Goal: Task Accomplishment & Management: Use online tool/utility

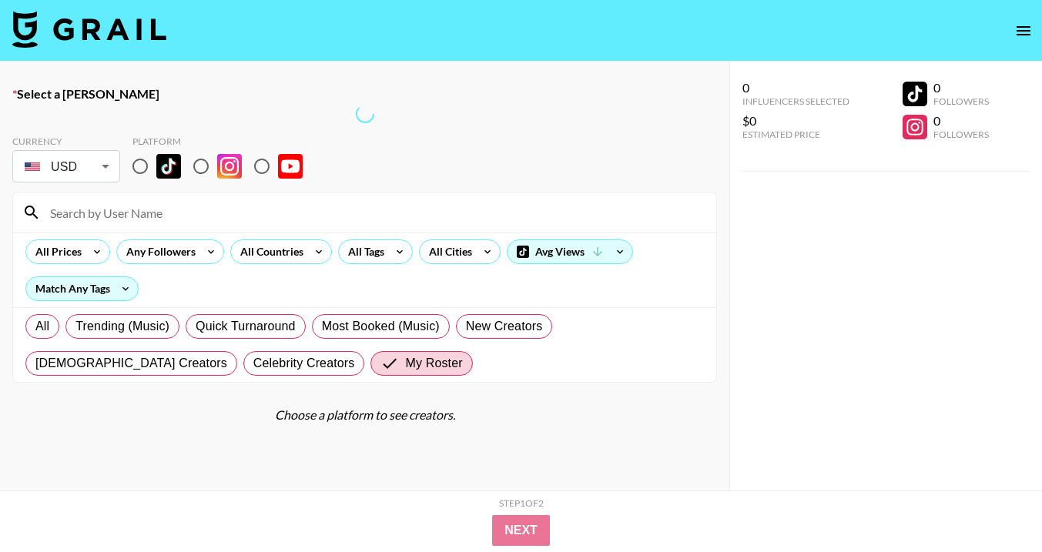
click at [25, 27] on img at bounding box center [89, 29] width 154 height 37
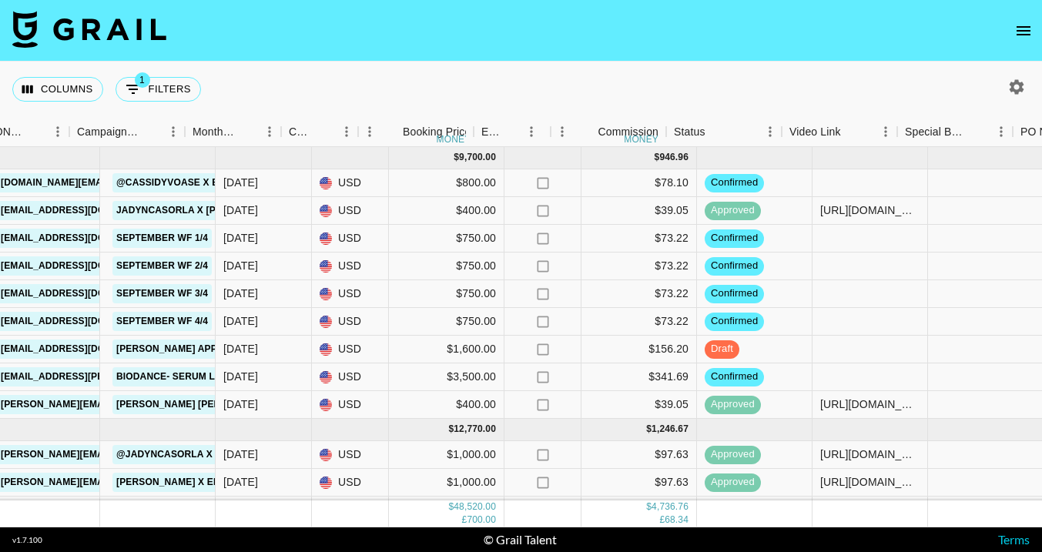
scroll to position [0, 757]
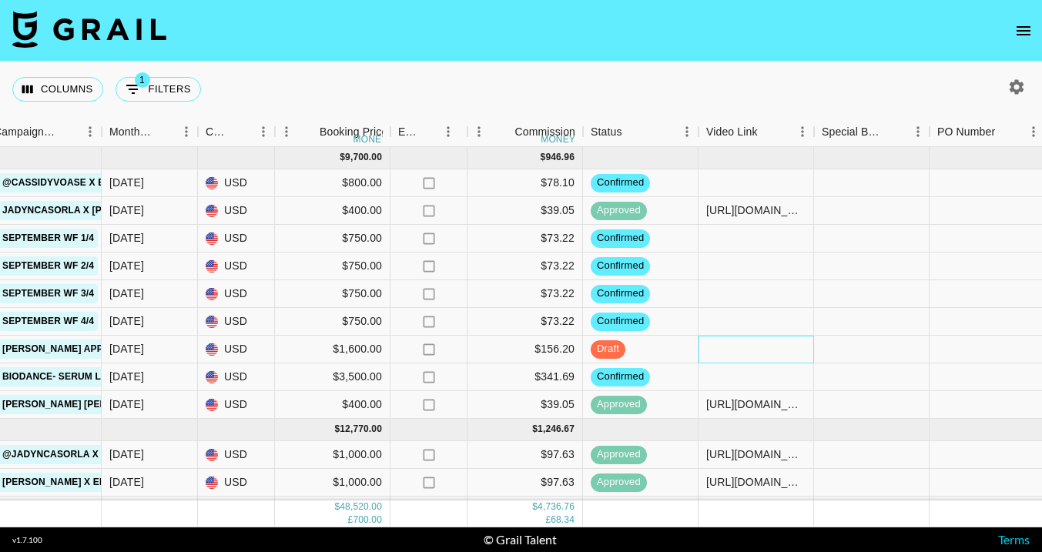
click at [773, 352] on div at bounding box center [757, 350] width 116 height 28
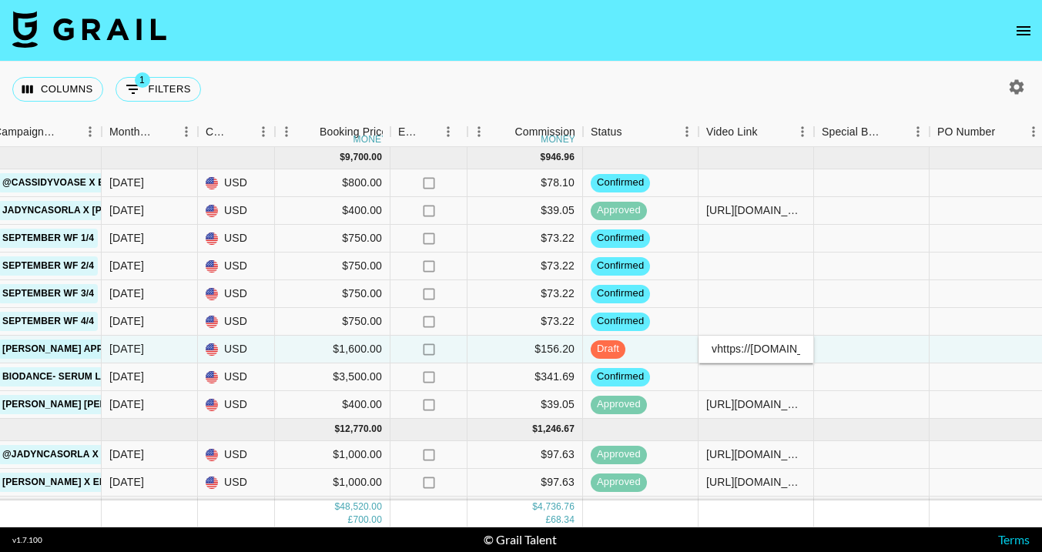
scroll to position [0, 307]
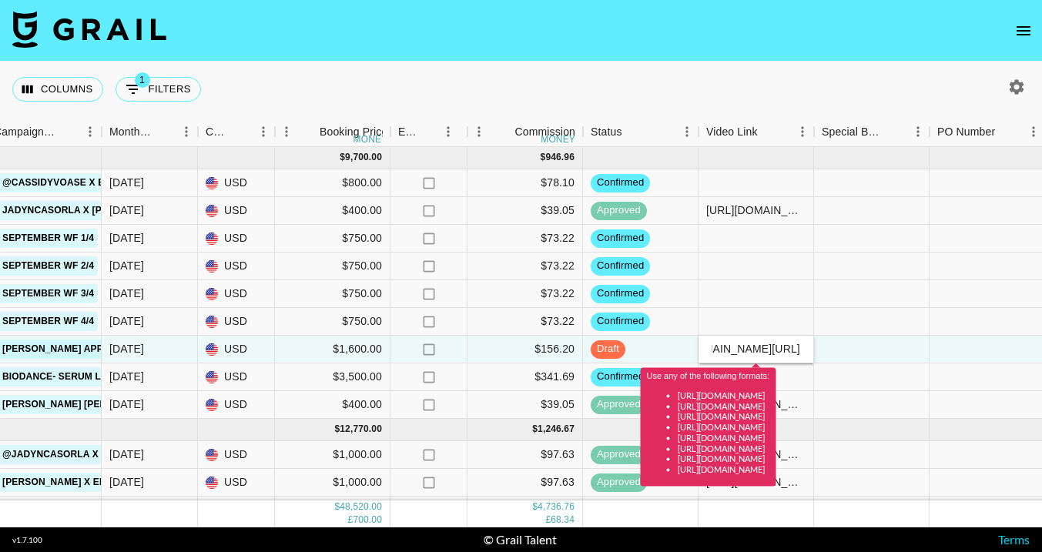
click at [784, 346] on input "vhttps://[DOMAIN_NAME][URL]" at bounding box center [755, 349] width 113 height 12
type input "[URL][DOMAIN_NAME]"
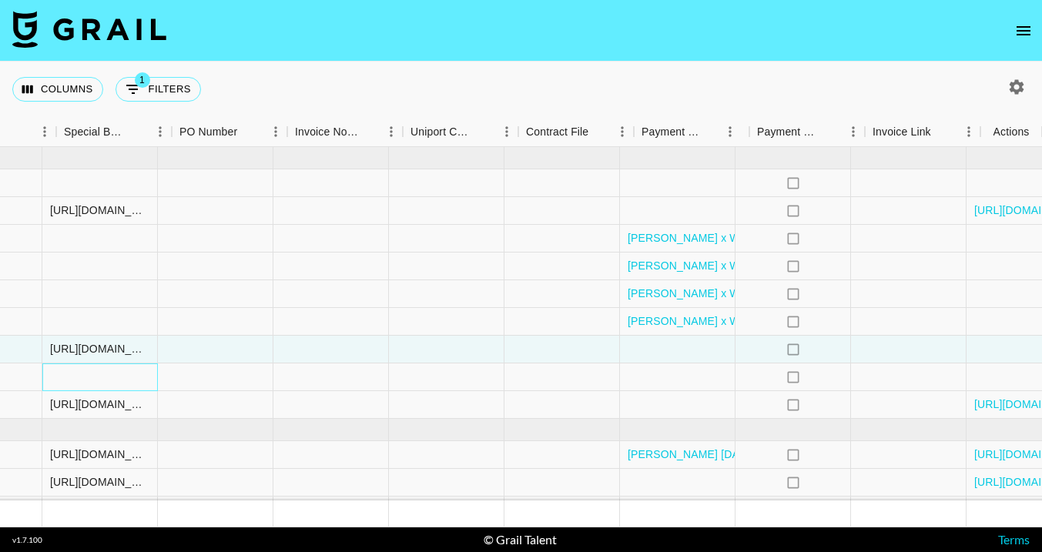
scroll to position [0, 1515]
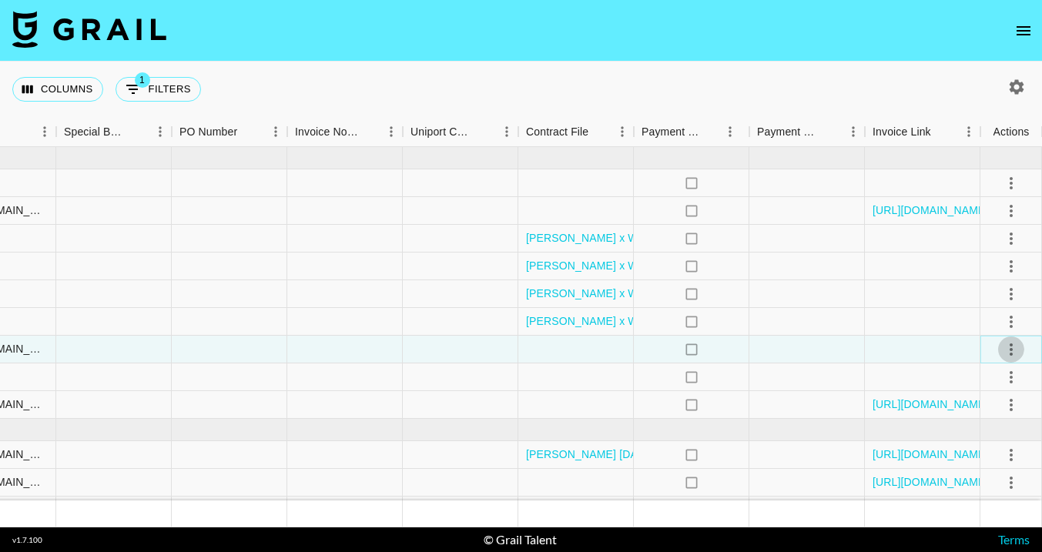
click at [1008, 348] on icon "select merge strategy" at bounding box center [1011, 349] width 18 height 18
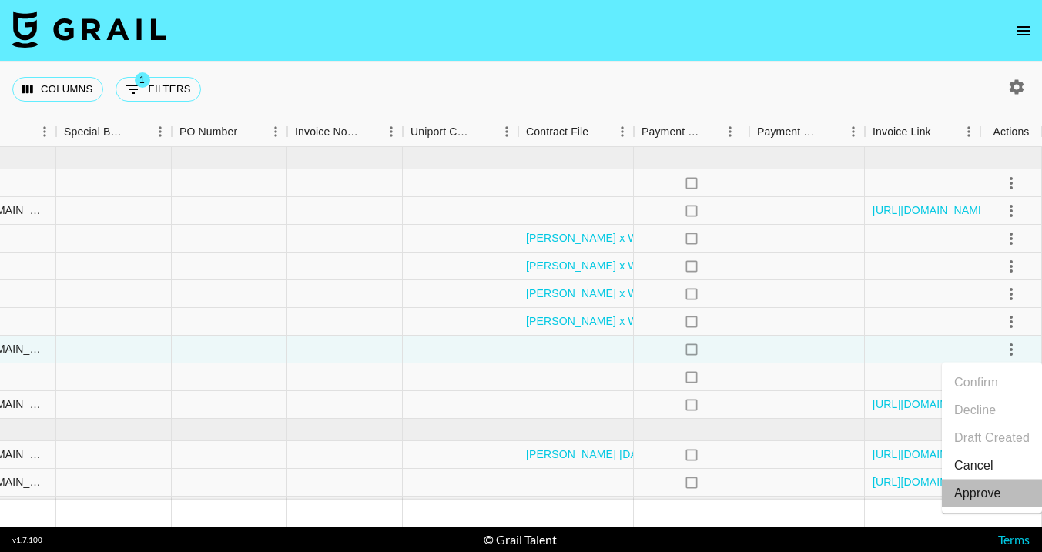
click at [1004, 495] on li "Approve" at bounding box center [992, 494] width 100 height 28
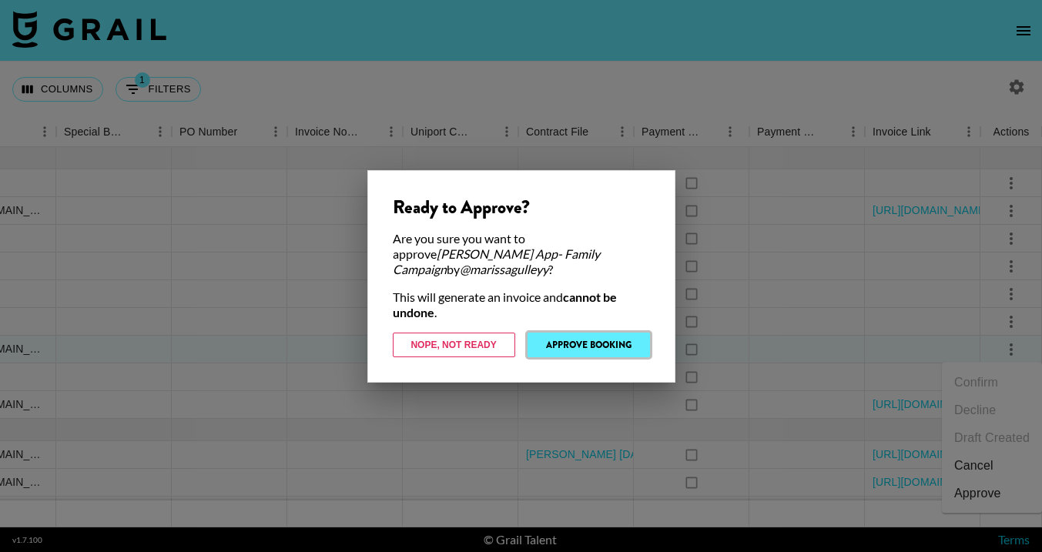
click at [602, 338] on button "Approve Booking" at bounding box center [589, 345] width 122 height 25
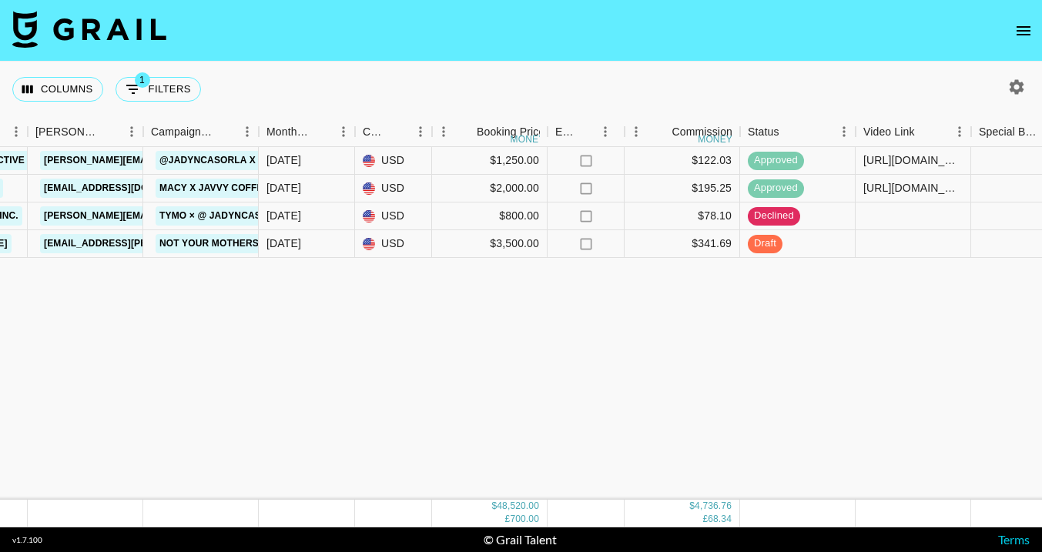
scroll to position [0, 600]
